Goal: Task Accomplishment & Management: Manage account settings

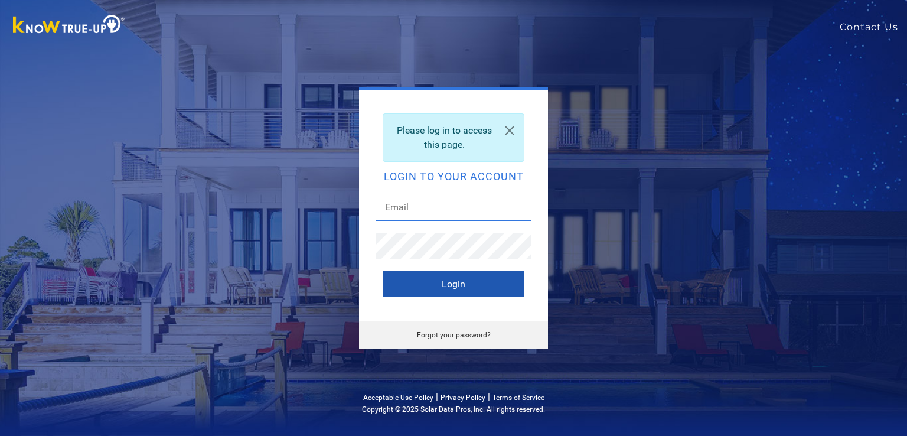
type input "[EMAIL_ADDRESS][DOMAIN_NAME]"
click at [432, 284] on button "Login" at bounding box center [454, 284] width 142 height 26
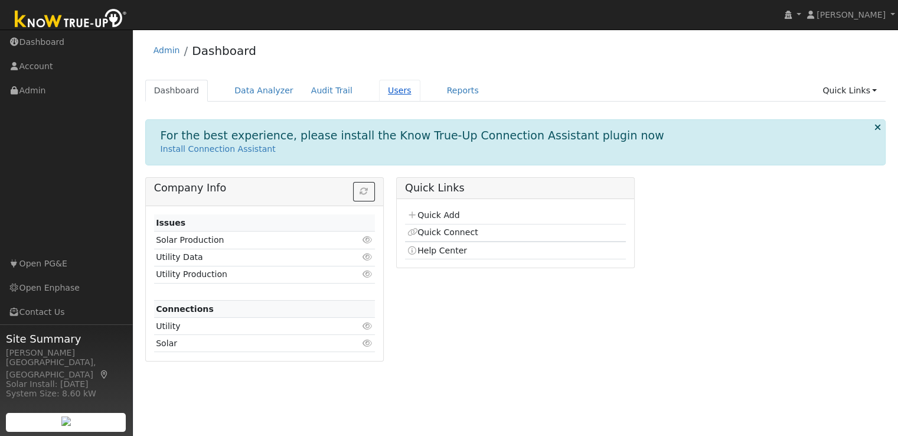
click at [379, 93] on link "Users" at bounding box center [399, 91] width 41 height 22
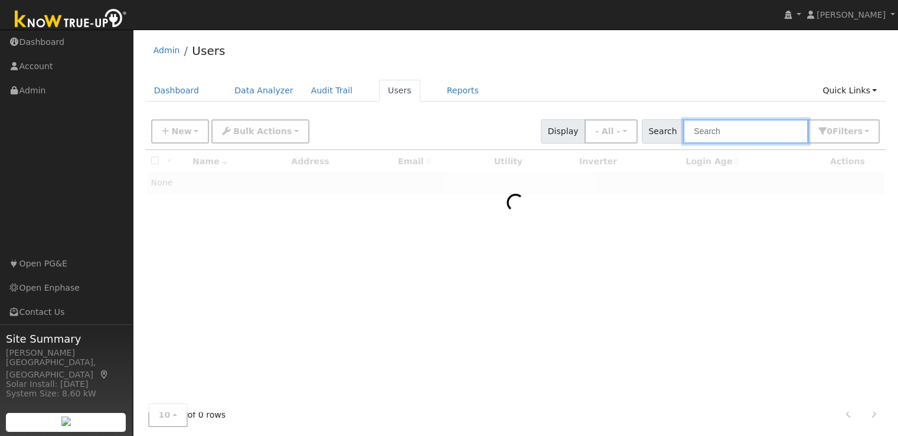
click at [746, 125] on input "text" at bounding box center [745, 131] width 125 height 24
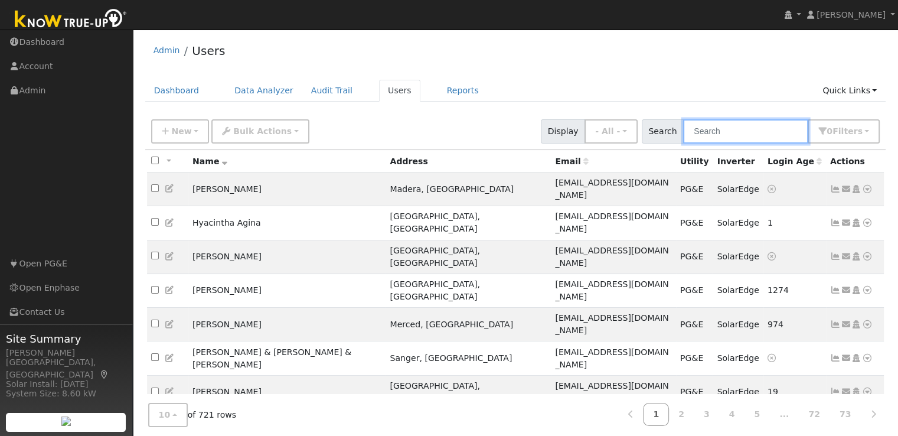
click at [731, 128] on input "text" at bounding box center [745, 131] width 125 height 24
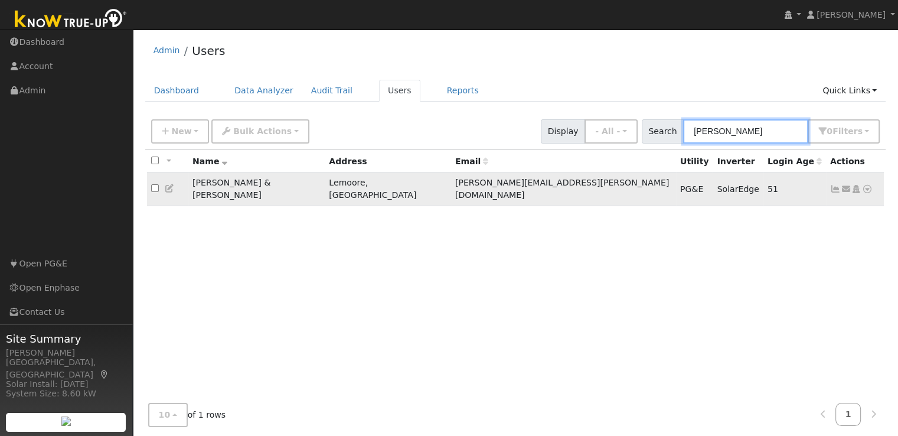
type input "dewey"
click at [835, 185] on icon at bounding box center [835, 189] width 11 height 8
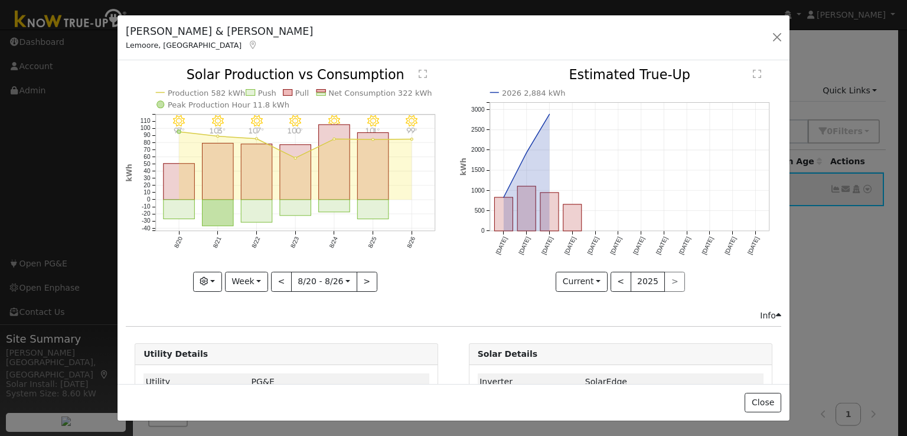
click at [835, 181] on div "Michelle & Eric Dewey Lemoore, CA Dewey, Miche... Dewey, Michelle & Eric 20721 …" at bounding box center [453, 218] width 907 height 436
click at [241, 275] on button "Week" at bounding box center [246, 282] width 43 height 20
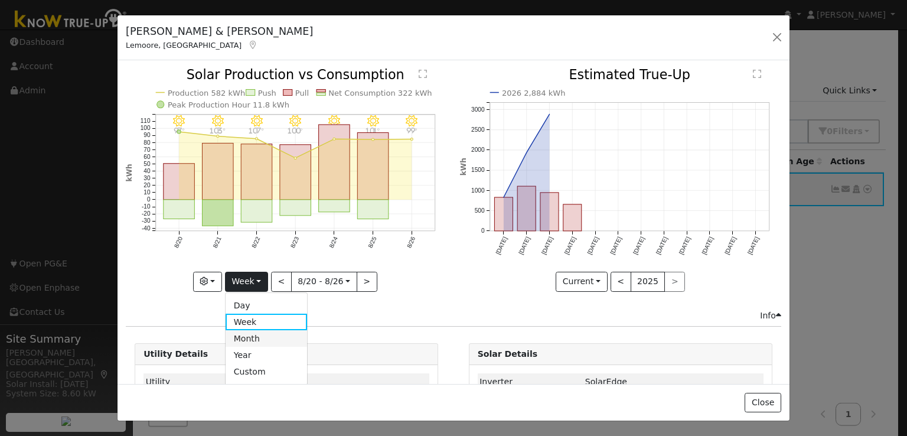
click at [258, 331] on link "Month" at bounding box center [267, 338] width 82 height 17
type input "2025-07-01"
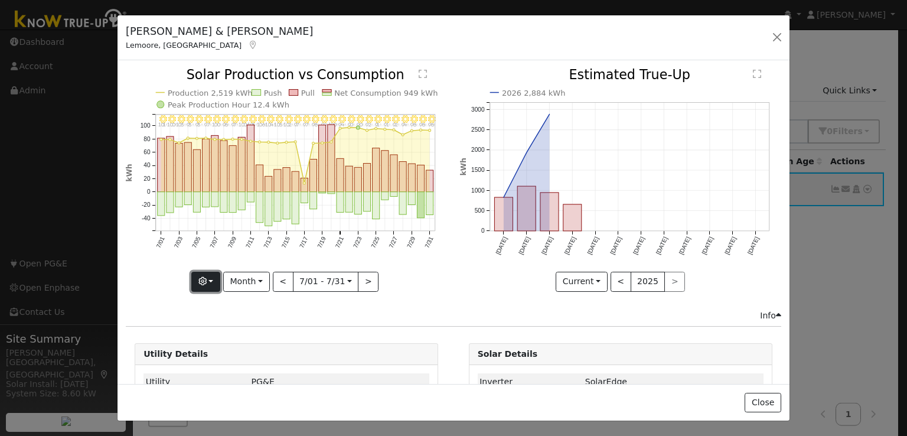
click at [209, 278] on button "button" at bounding box center [205, 282] width 29 height 20
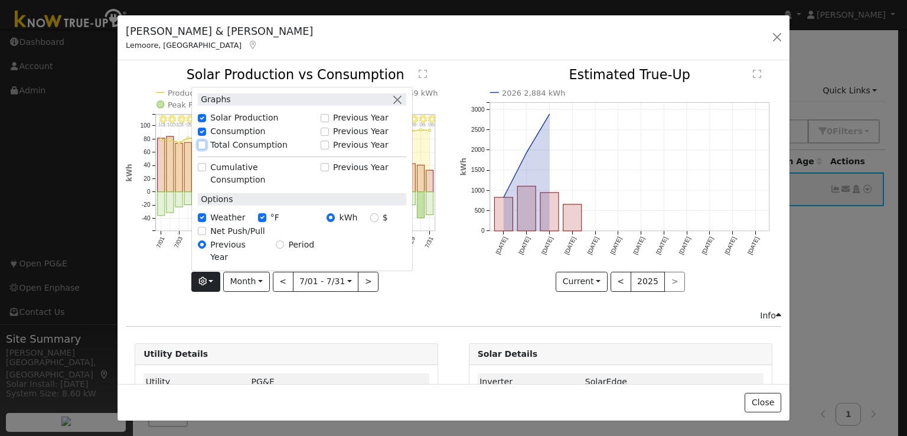
click at [203, 149] on input "Total Consumption" at bounding box center [202, 145] width 8 height 8
checkbox input "true"
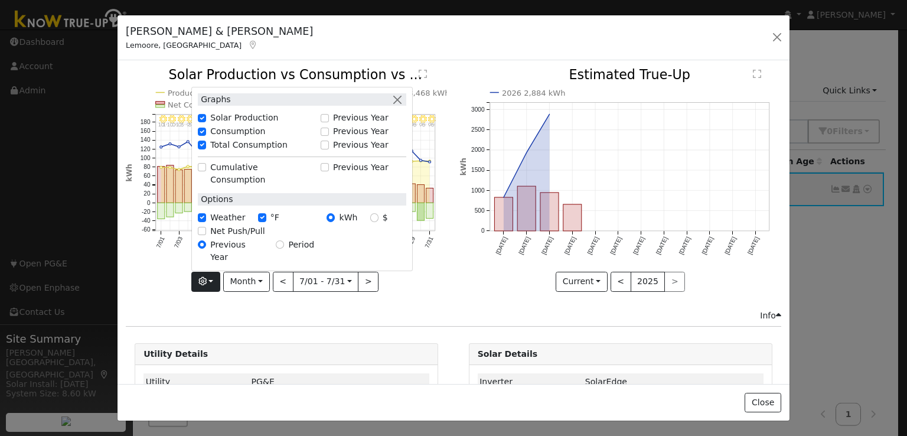
click at [426, 279] on icon "7/31 - Clear 98° 7/30 - Clear 98° 7/29 - Clear 98° 7/28 - MostlyClear 94° 7/27 …" at bounding box center [286, 179] width 321 height 221
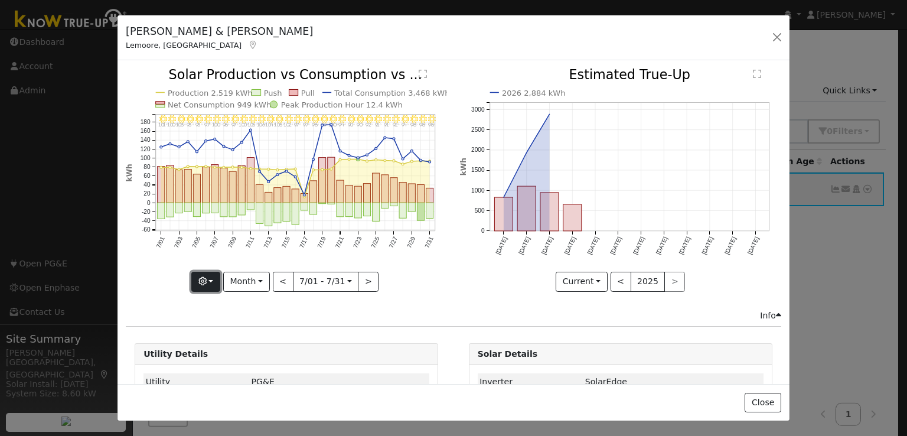
click at [208, 279] on button "button" at bounding box center [205, 282] width 29 height 20
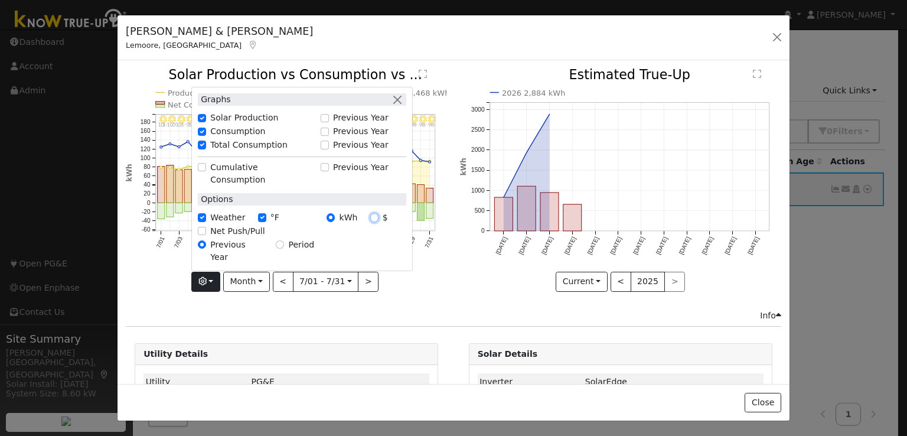
click at [373, 221] on input "$" at bounding box center [374, 217] width 8 height 8
radio input "true"
radio input "false"
click at [454, 275] on div "2026 2,884 kWh May '25 Jun '25 Jul '25 Aug '25 Sep '25 Oct '25 Nov '25 Dec '25 …" at bounding box center [621, 189] width 334 height 240
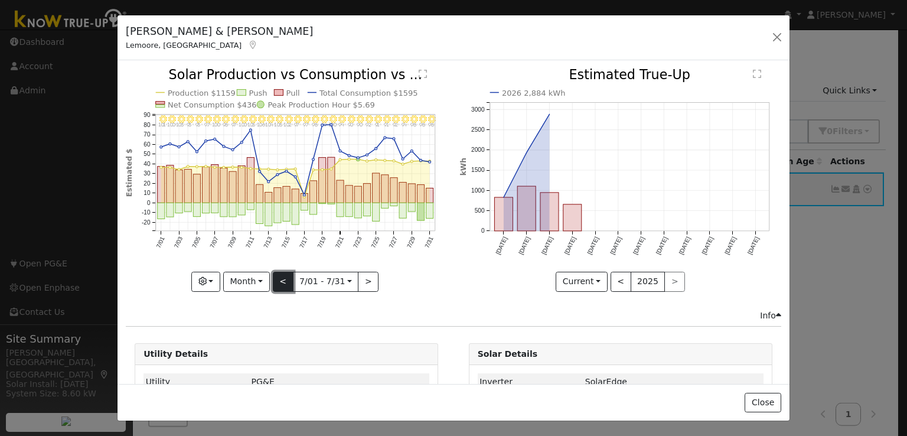
click at [281, 278] on button "<" at bounding box center [283, 282] width 21 height 20
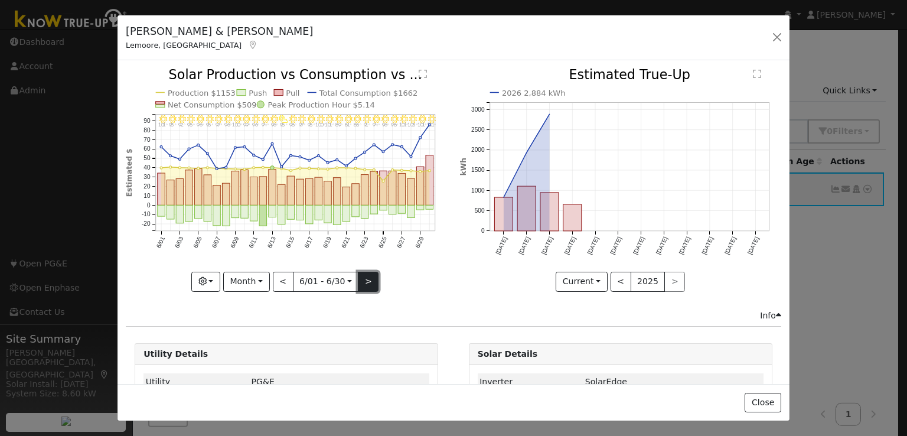
click at [364, 278] on button ">" at bounding box center [368, 282] width 21 height 20
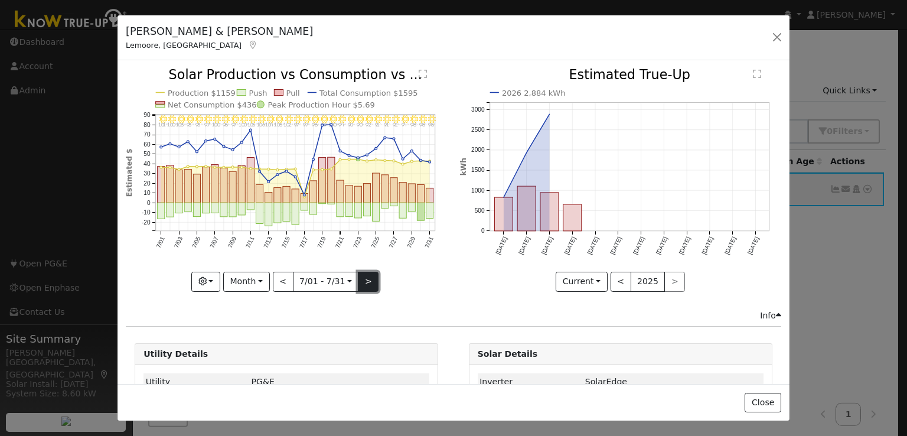
click at [364, 278] on button ">" at bounding box center [368, 282] width 21 height 20
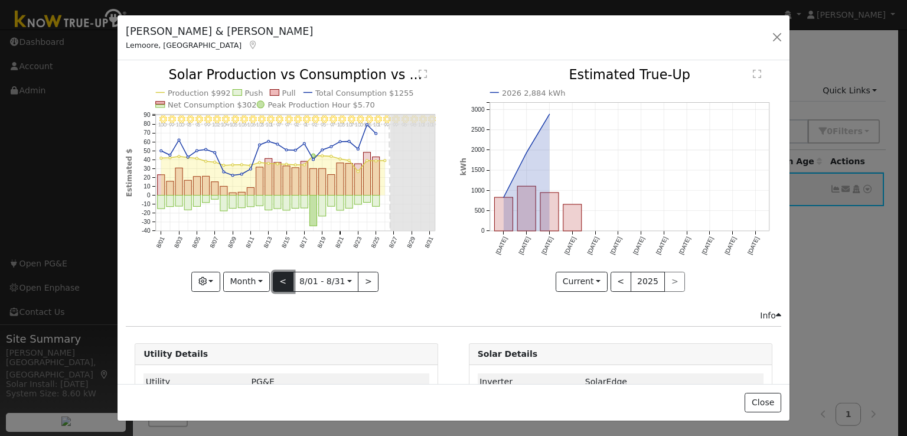
click at [280, 276] on button "<" at bounding box center [283, 282] width 21 height 20
type input "2025-07-01"
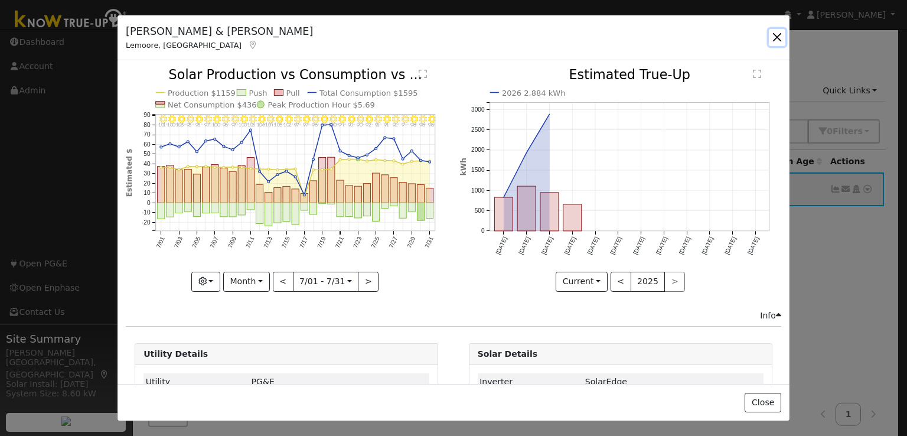
click at [774, 34] on button "button" at bounding box center [777, 37] width 17 height 17
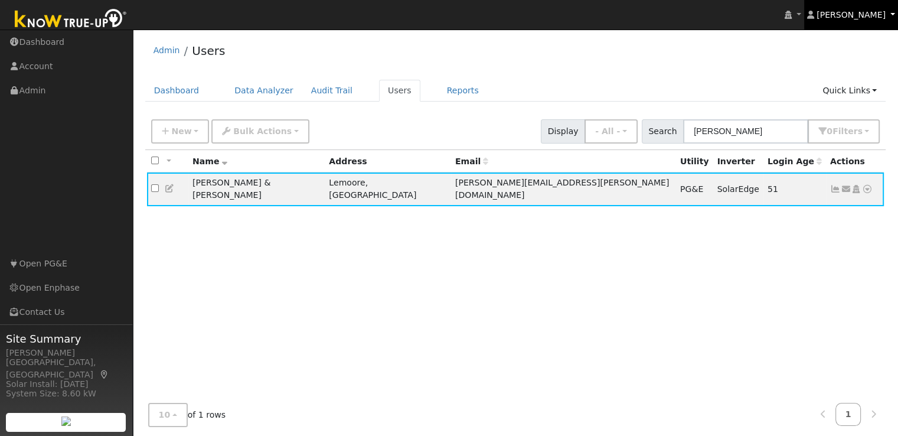
click at [848, 17] on span "John Kalmbach" at bounding box center [851, 14] width 69 height 9
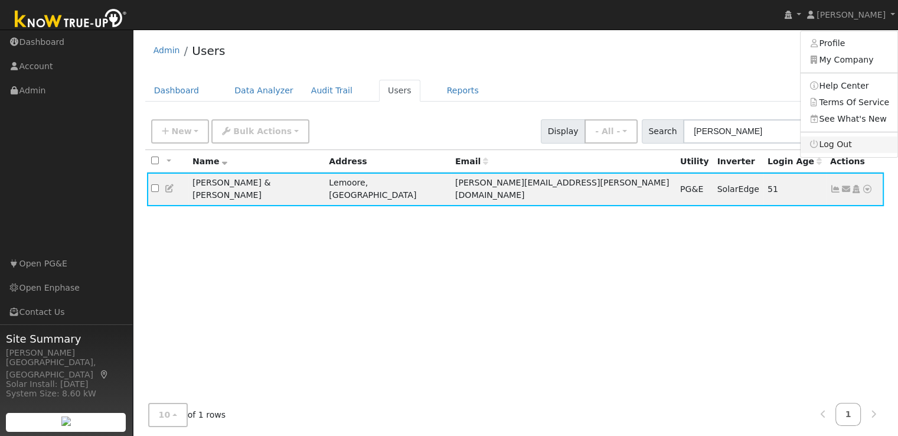
click at [839, 146] on link "Log Out" at bounding box center [849, 144] width 97 height 17
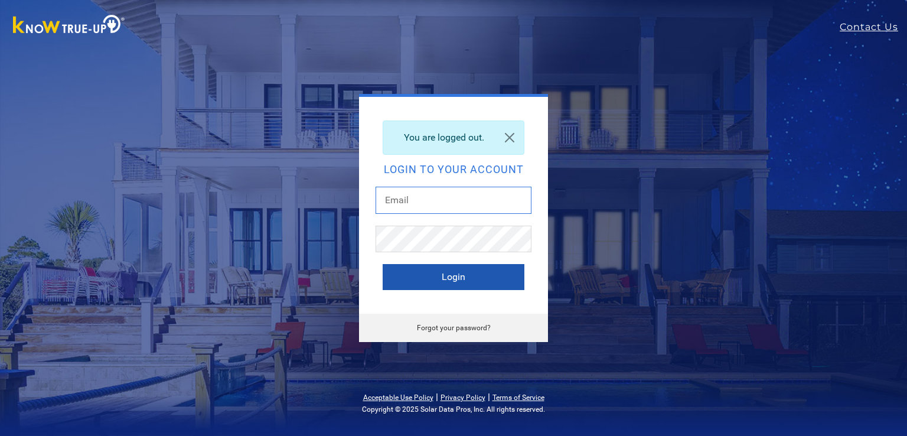
type input "[EMAIL_ADDRESS][DOMAIN_NAME]"
click at [439, 277] on button "Login" at bounding box center [454, 277] width 142 height 26
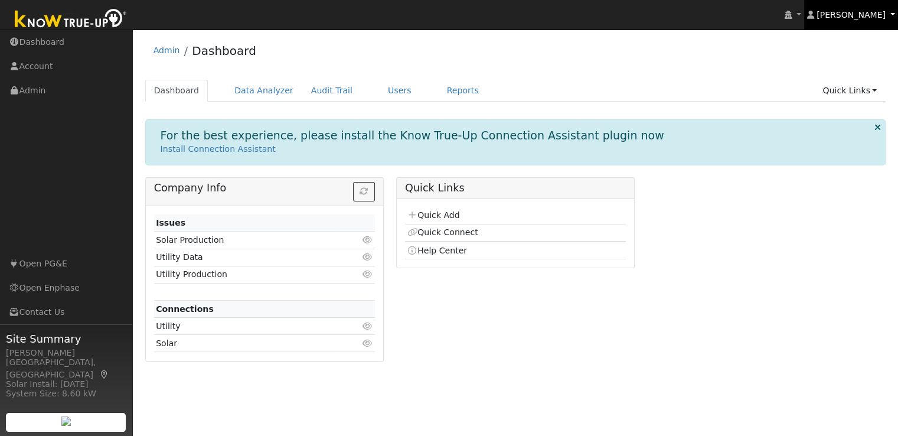
click at [856, 17] on span "[PERSON_NAME]" at bounding box center [851, 14] width 69 height 9
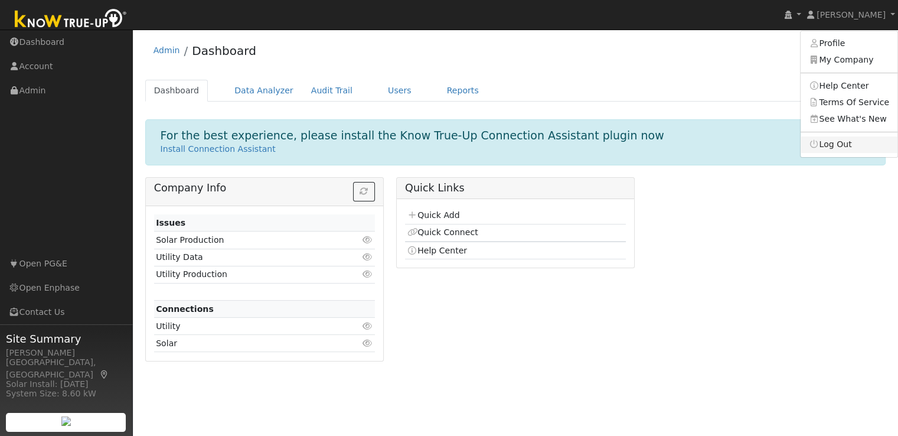
click at [843, 146] on link "Log Out" at bounding box center [849, 144] width 97 height 17
